Goal: Transaction & Acquisition: Obtain resource

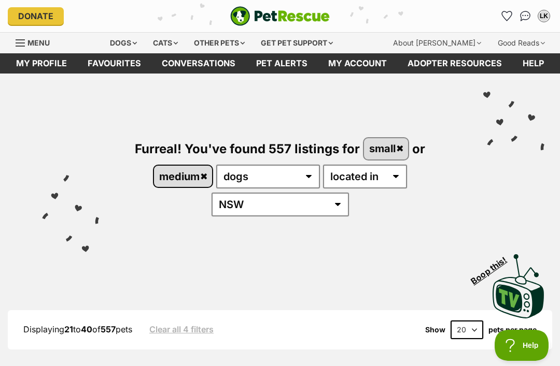
click at [201, 174] on link "medium" at bounding box center [183, 176] width 58 height 21
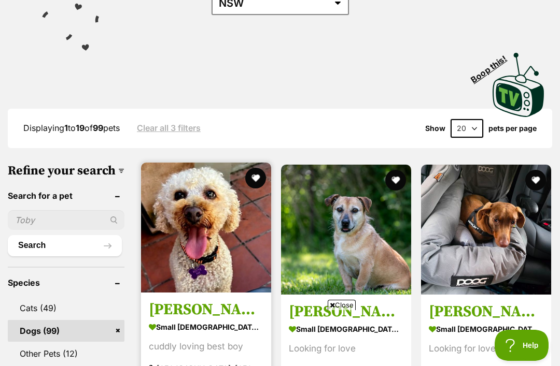
click at [189, 275] on img at bounding box center [206, 228] width 130 height 130
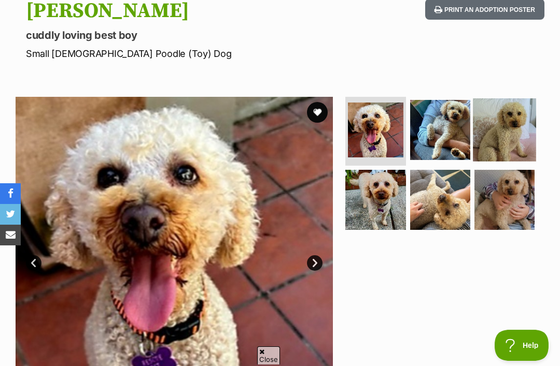
click at [510, 130] on img at bounding box center [504, 129] width 63 height 63
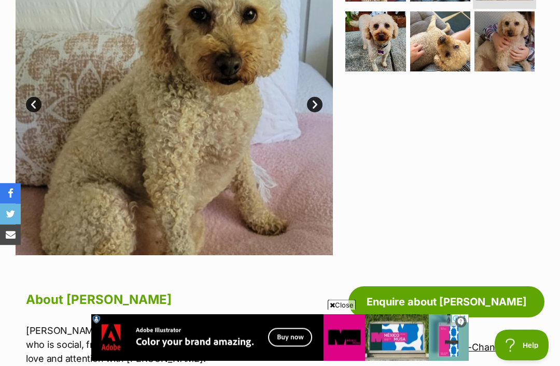
scroll to position [257, 0]
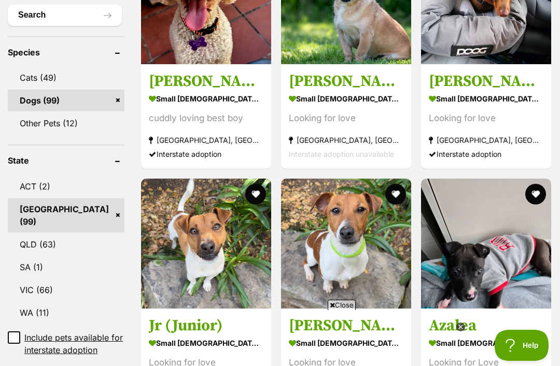
scroll to position [556, 0]
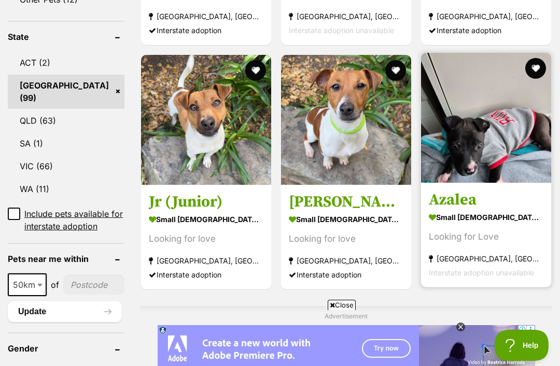
click at [479, 210] on strong "small [DEMOGRAPHIC_DATA] Dog" at bounding box center [485, 217] width 115 height 15
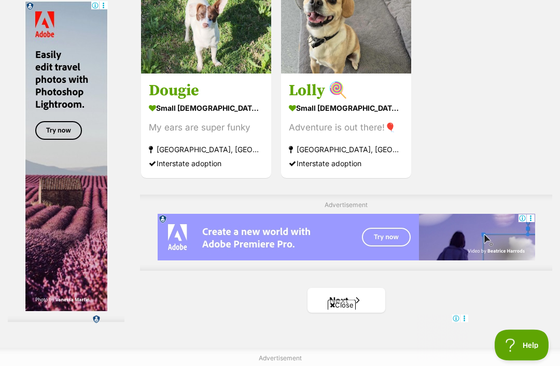
scroll to position [2081, 0]
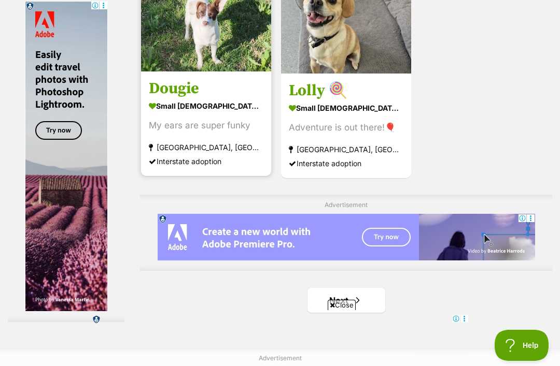
click at [195, 113] on strong "small [DEMOGRAPHIC_DATA] Dog" at bounding box center [206, 105] width 115 height 15
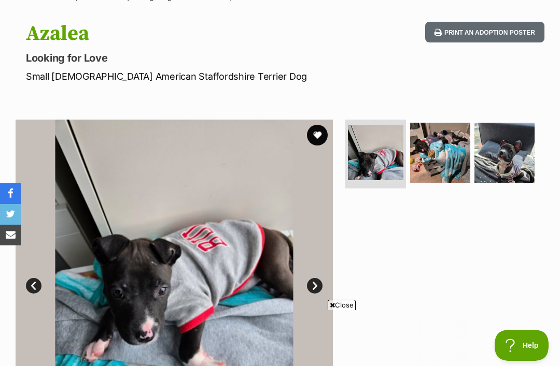
scroll to position [115, 0]
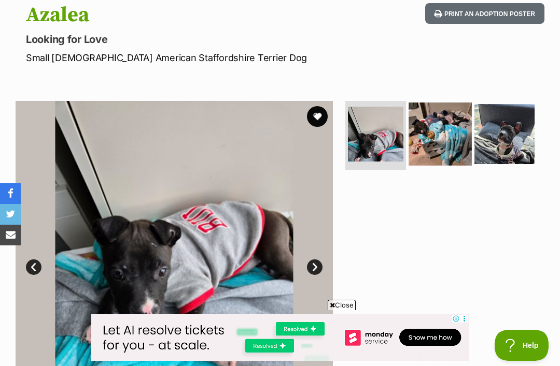
click at [435, 137] on img at bounding box center [439, 134] width 63 height 63
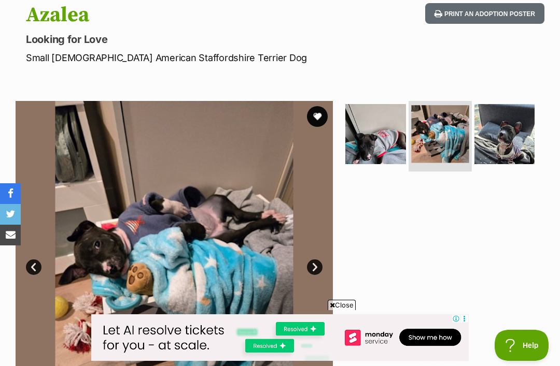
scroll to position [0, 0]
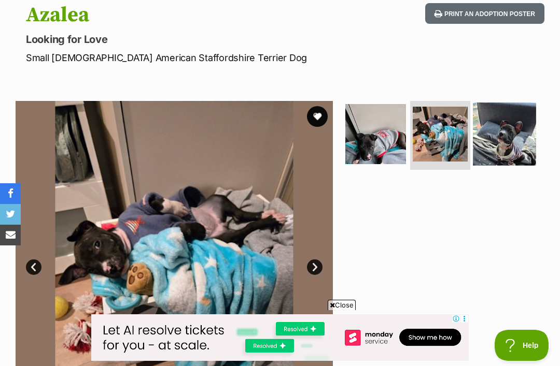
click at [502, 134] on img at bounding box center [504, 134] width 63 height 63
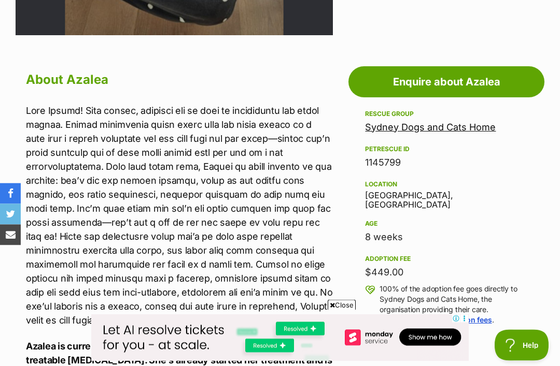
scroll to position [452, 0]
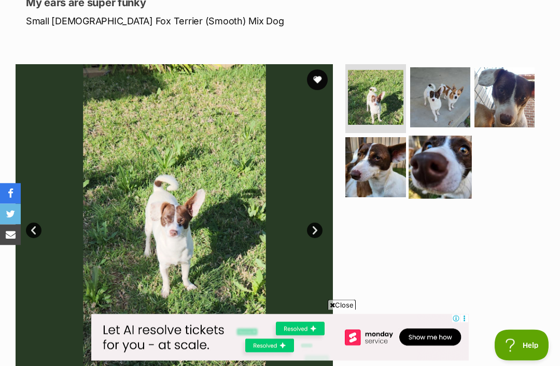
scroll to position [151, 0]
click at [442, 167] on img at bounding box center [439, 167] width 63 height 63
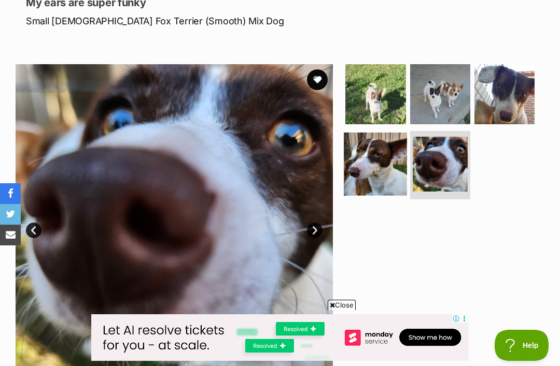
click at [382, 176] on img at bounding box center [375, 164] width 63 height 63
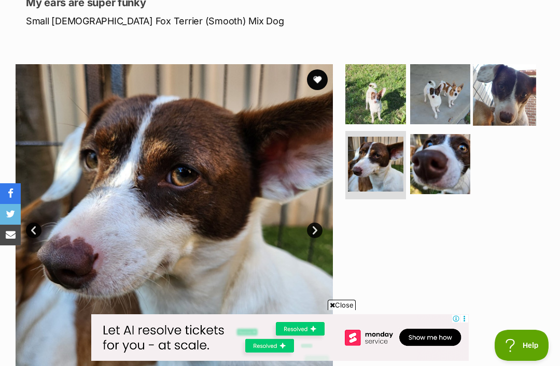
click at [511, 94] on img at bounding box center [504, 94] width 63 height 63
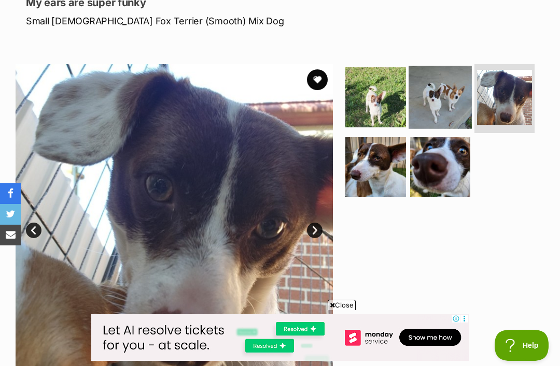
click at [434, 105] on img at bounding box center [439, 97] width 63 height 63
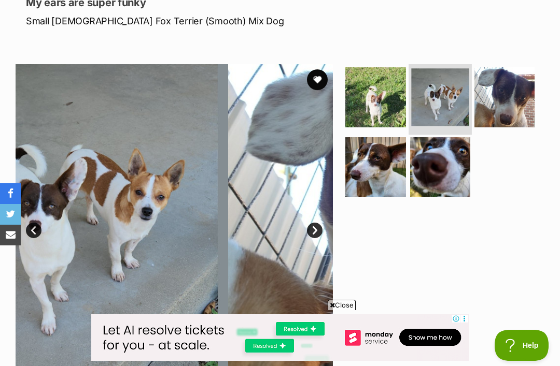
scroll to position [0, 0]
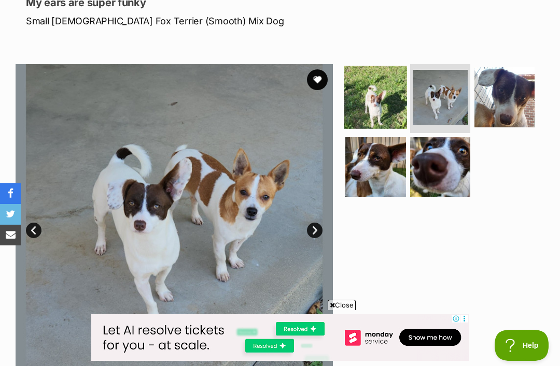
click at [385, 104] on img at bounding box center [375, 97] width 63 height 63
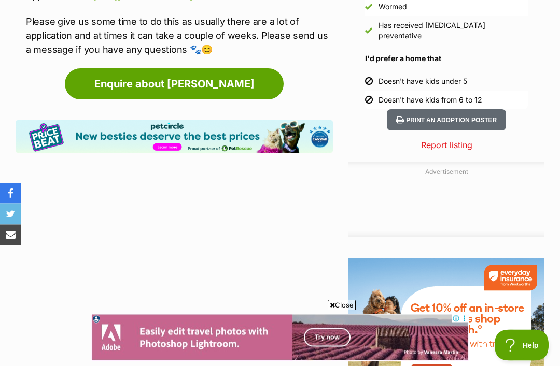
scroll to position [1054, 0]
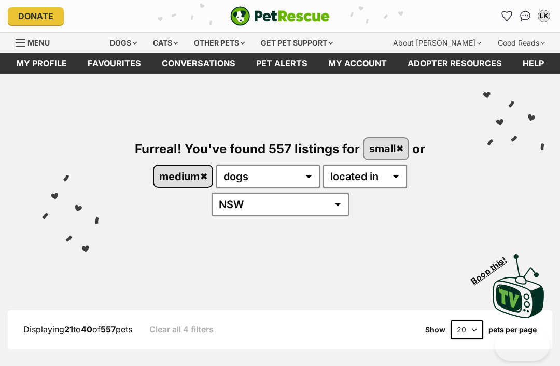
click at [191, 167] on link "medium" at bounding box center [183, 176] width 58 height 21
